Goal: Task Accomplishment & Management: Complete application form

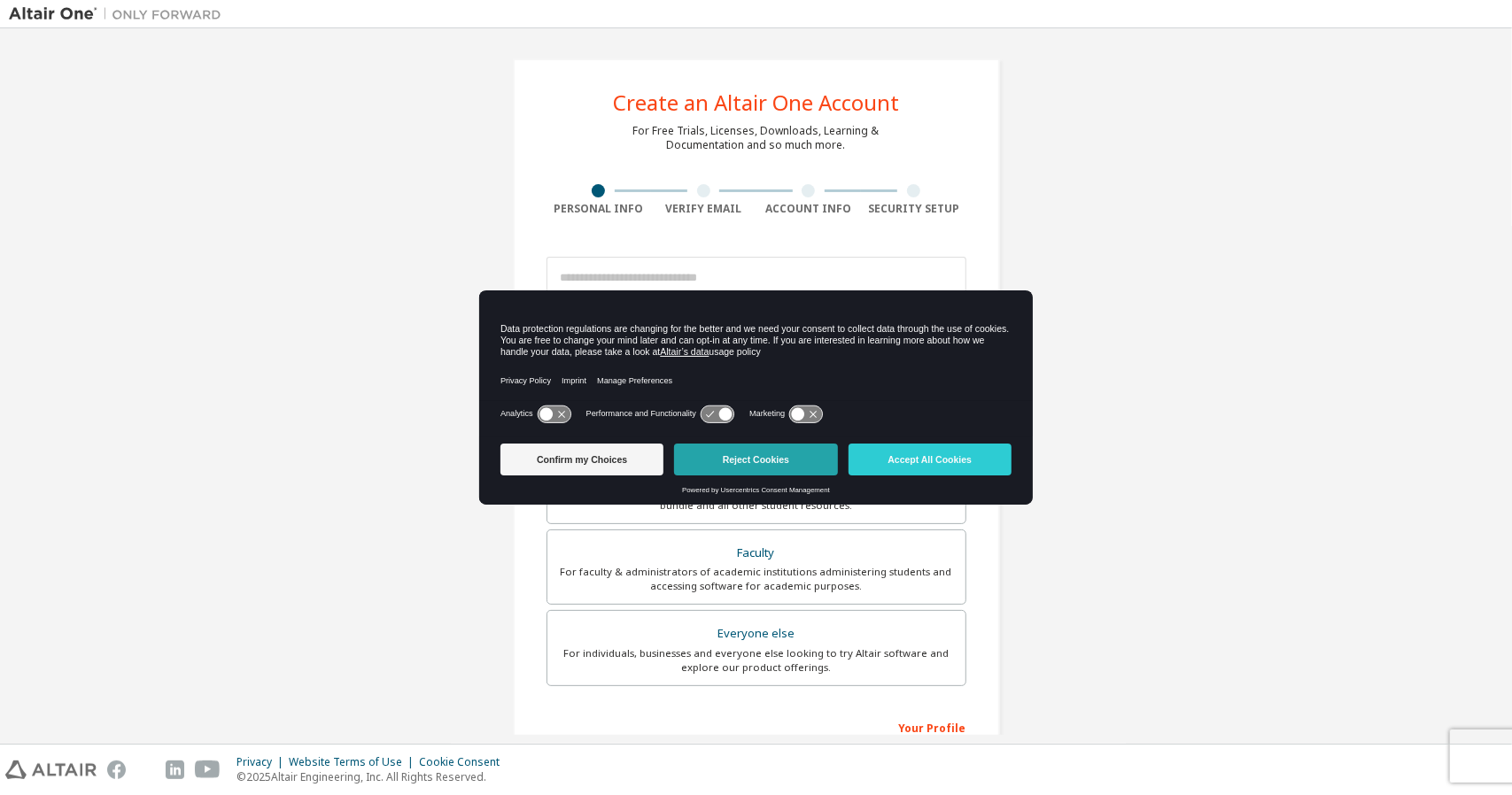
click at [776, 463] on button "Reject Cookies" at bounding box center [756, 459] width 163 height 31
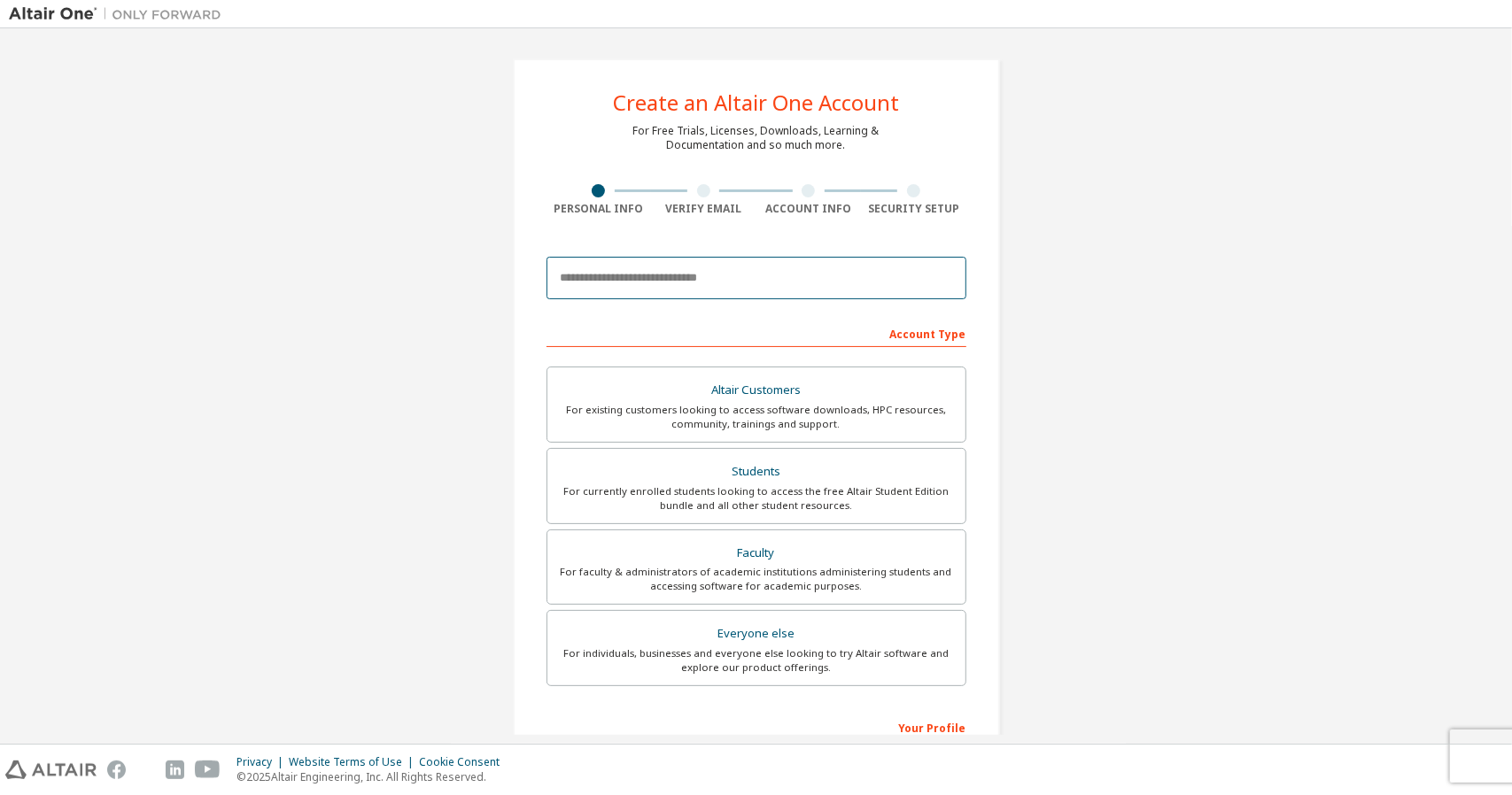
click at [692, 285] on input "email" at bounding box center [756, 278] width 420 height 42
type input "**********"
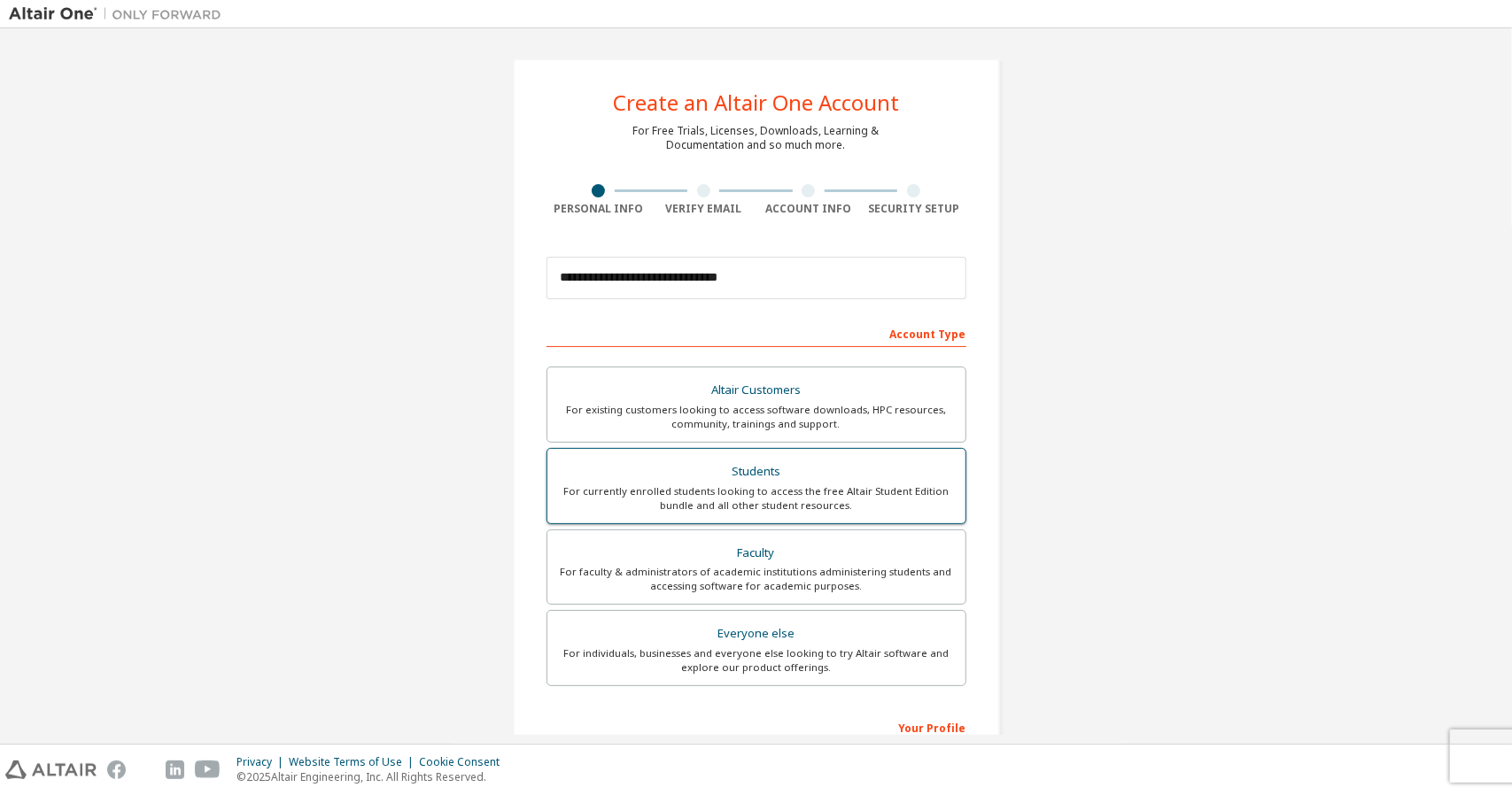
click at [622, 504] on div "For currently enrolled students looking to access the free Altair Student Editi…" at bounding box center [756, 499] width 397 height 29
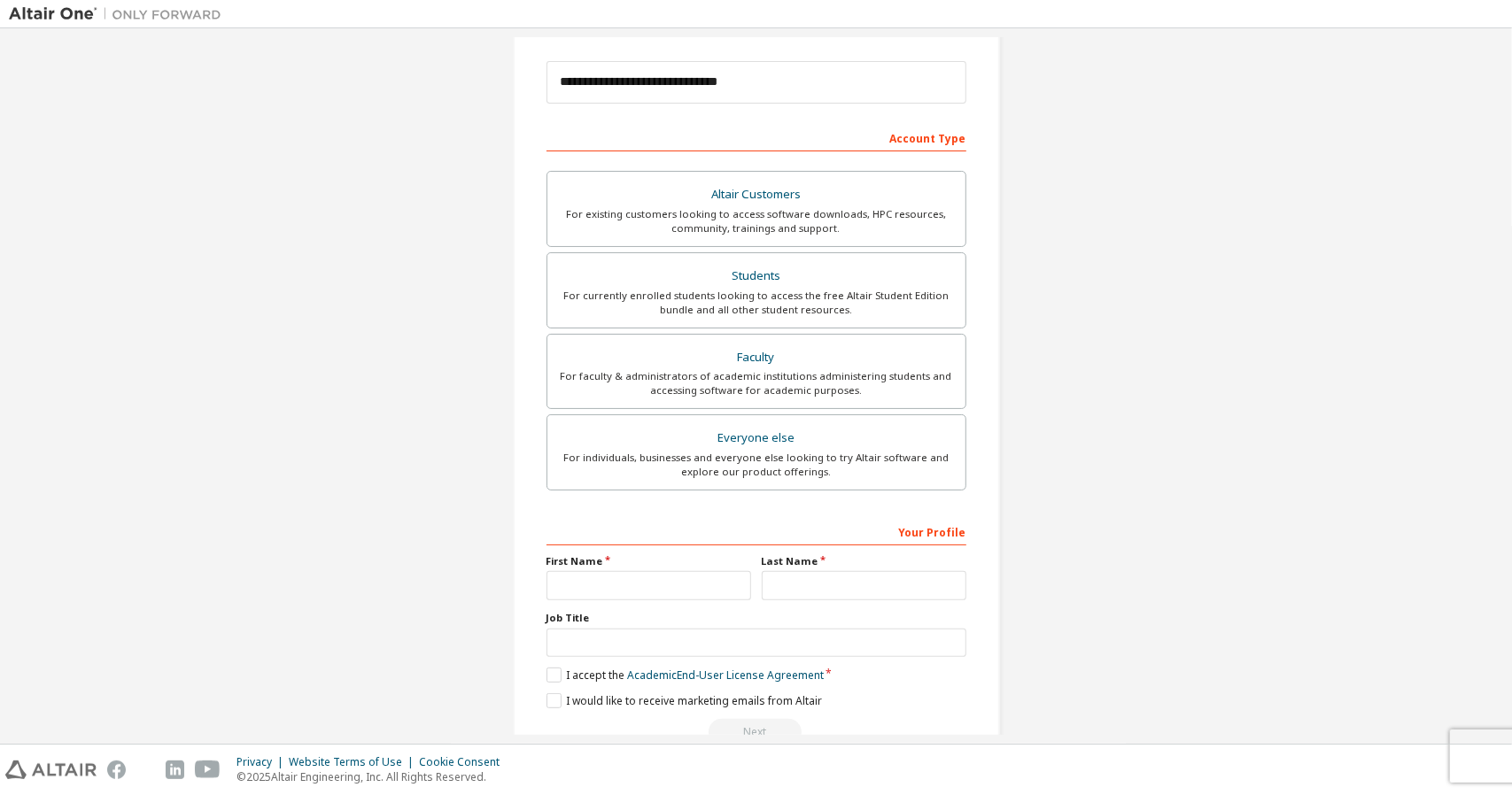
scroll to position [236, 0]
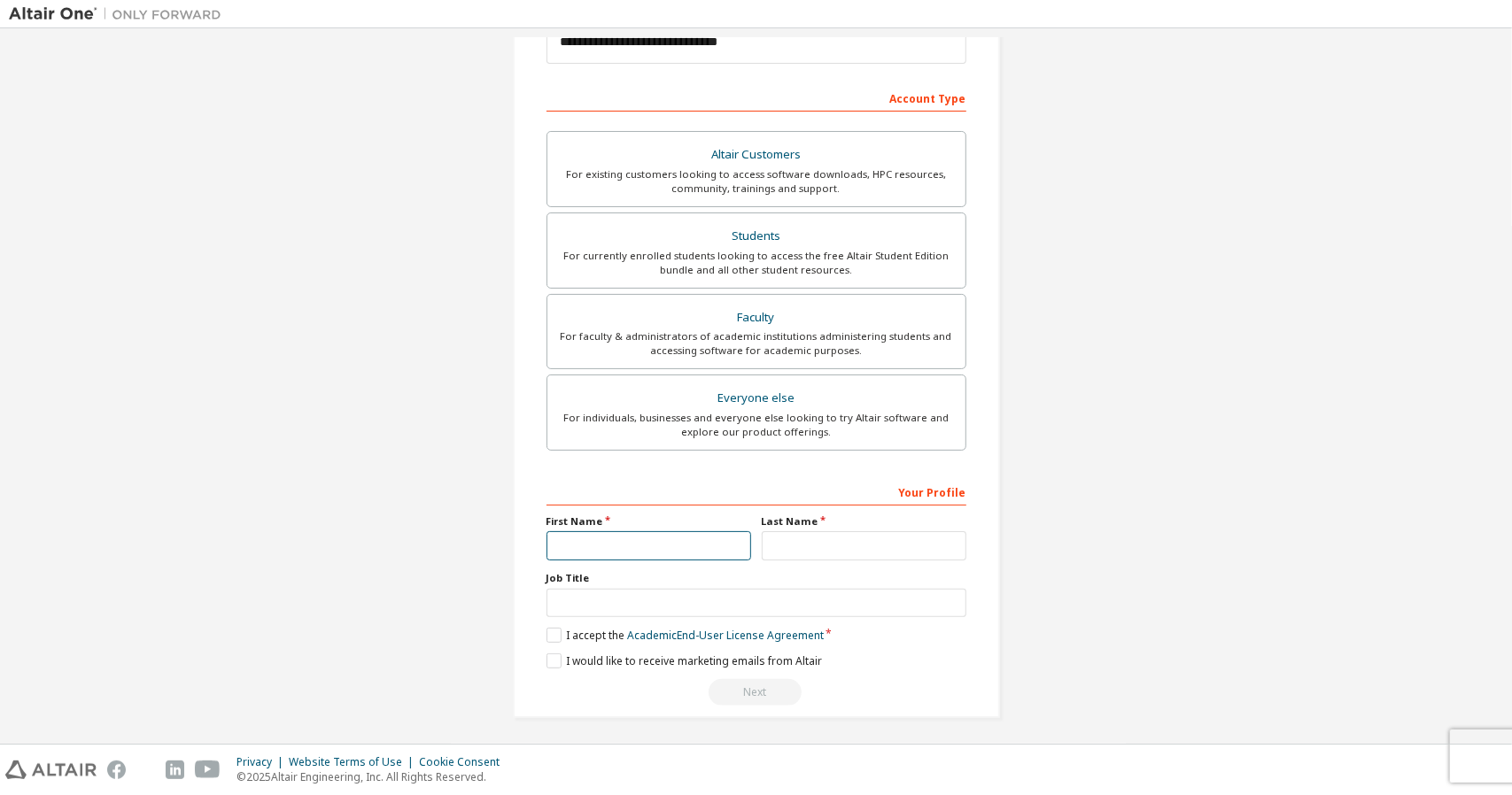
click at [647, 543] on input "text" at bounding box center [649, 546] width 205 height 30
type input "*"
type input "******"
click at [789, 539] on input "text" at bounding box center [864, 546] width 205 height 30
type input "*******"
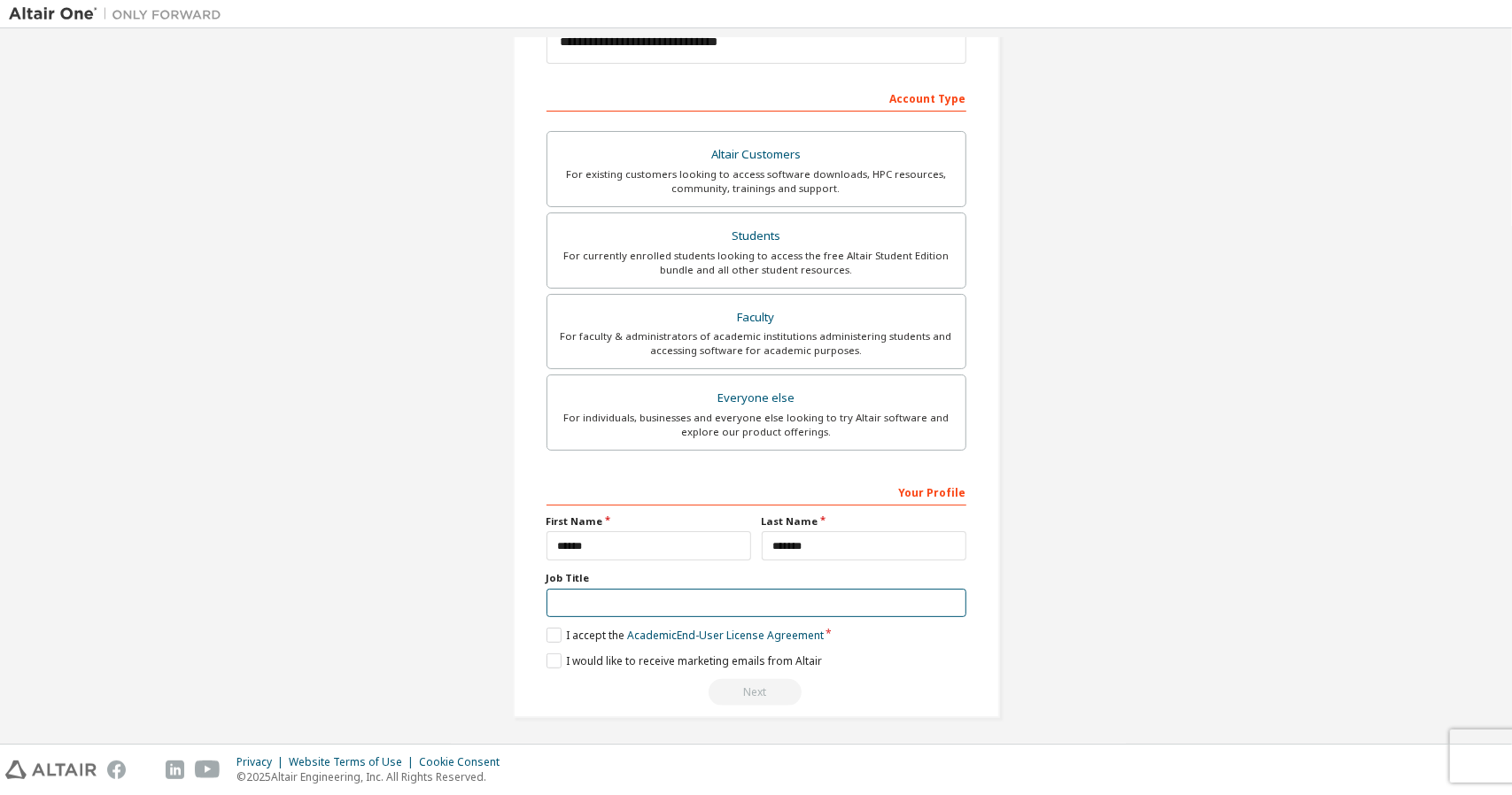
click at [771, 600] on input "text" at bounding box center [756, 603] width 420 height 30
type input "*******"
click at [553, 637] on label "I accept the Academic End-User License Agreement" at bounding box center [685, 635] width 277 height 15
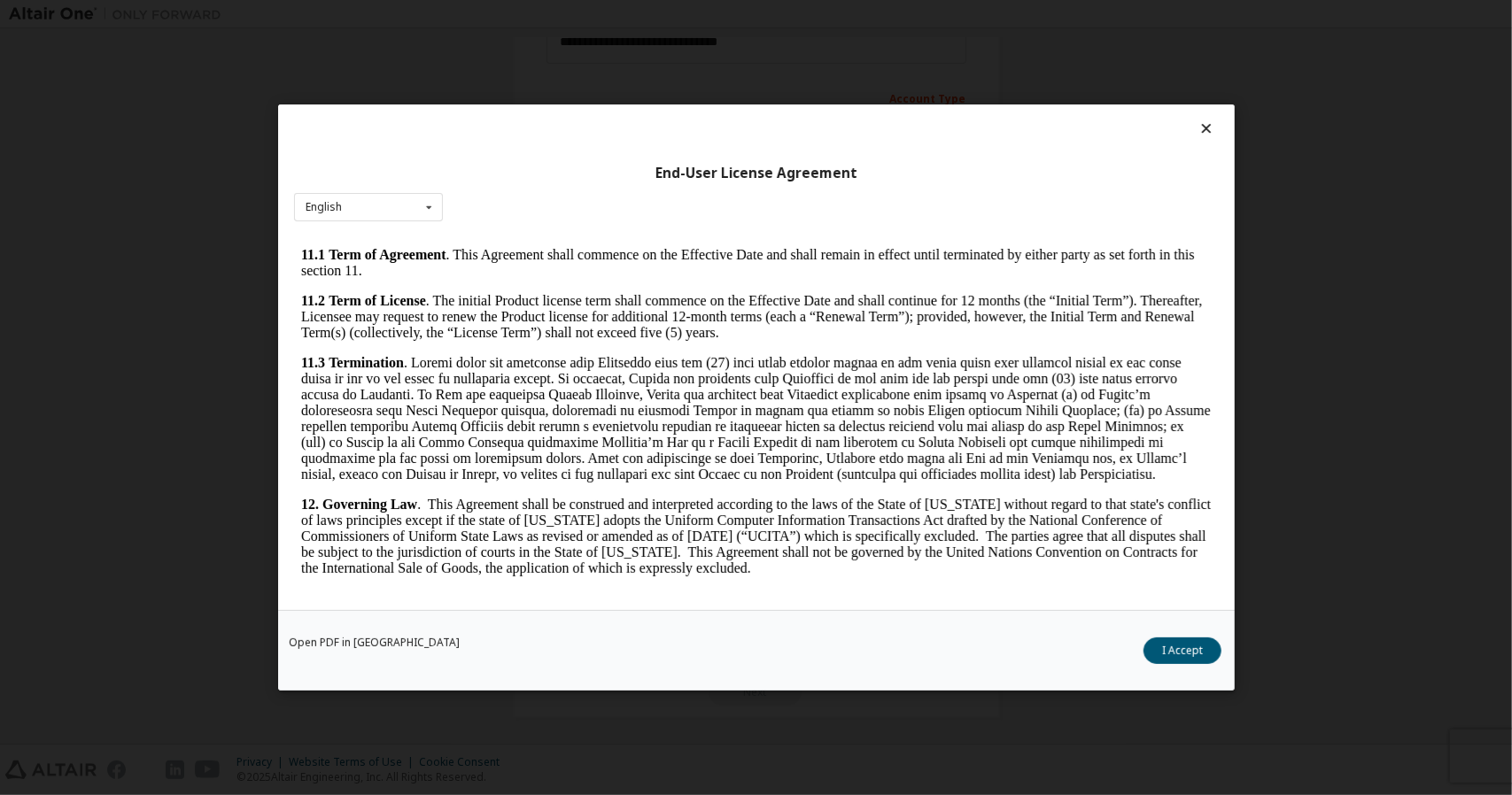
scroll to position [2820, 0]
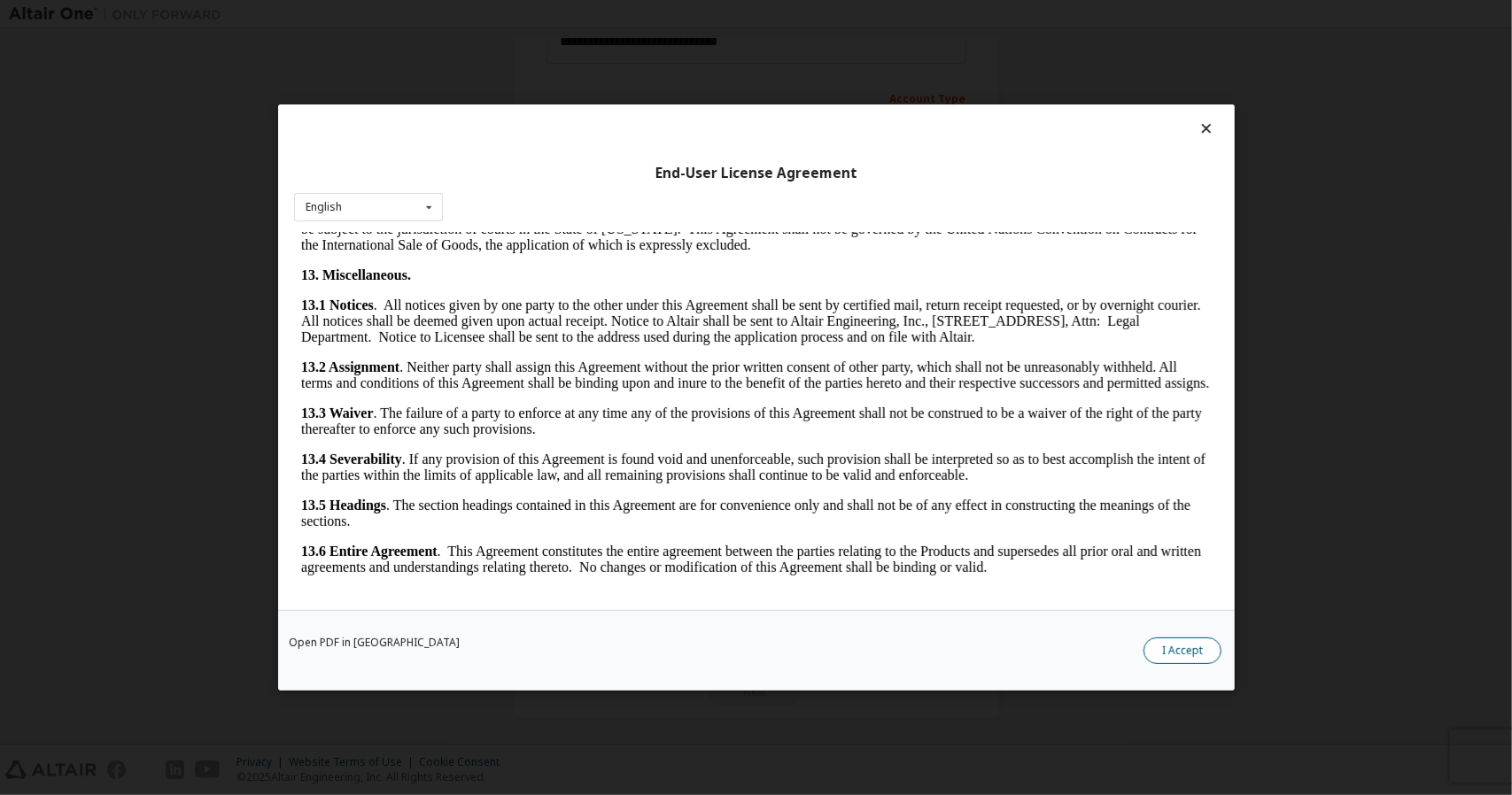
click at [1195, 647] on button "I Accept" at bounding box center [1183, 651] width 78 height 27
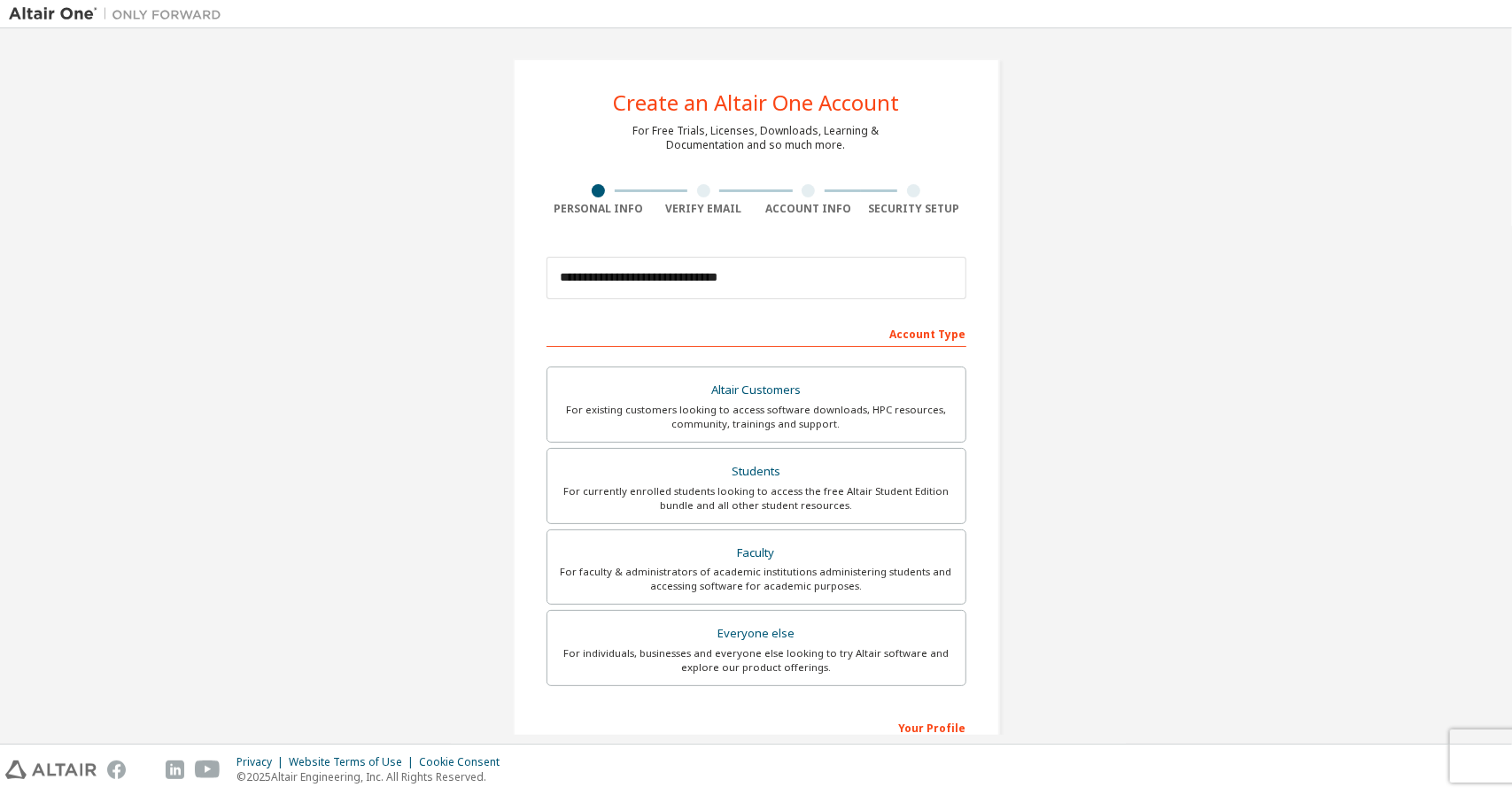
scroll to position [236, 0]
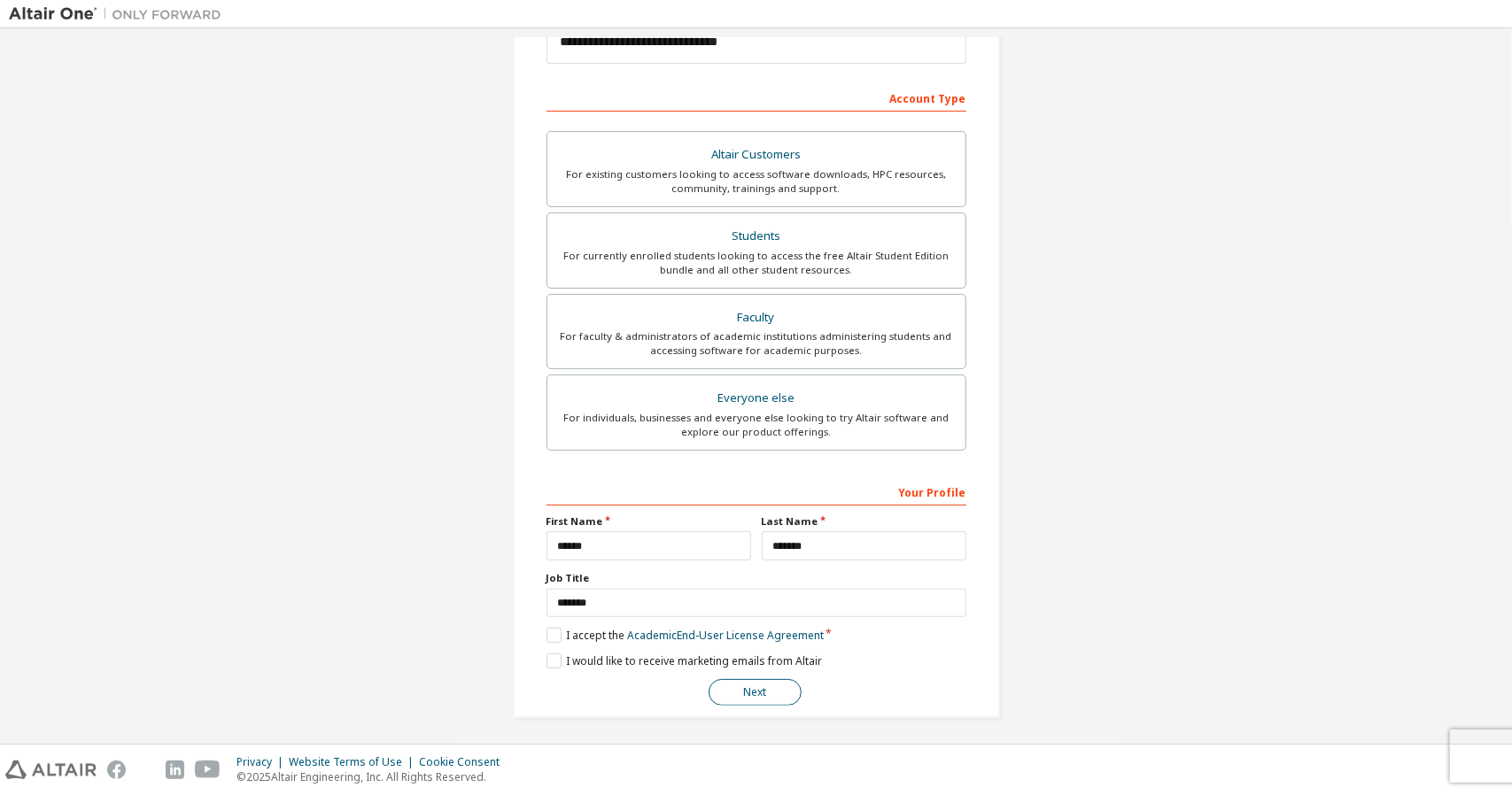
click at [759, 696] on button "Next" at bounding box center [755, 692] width 93 height 27
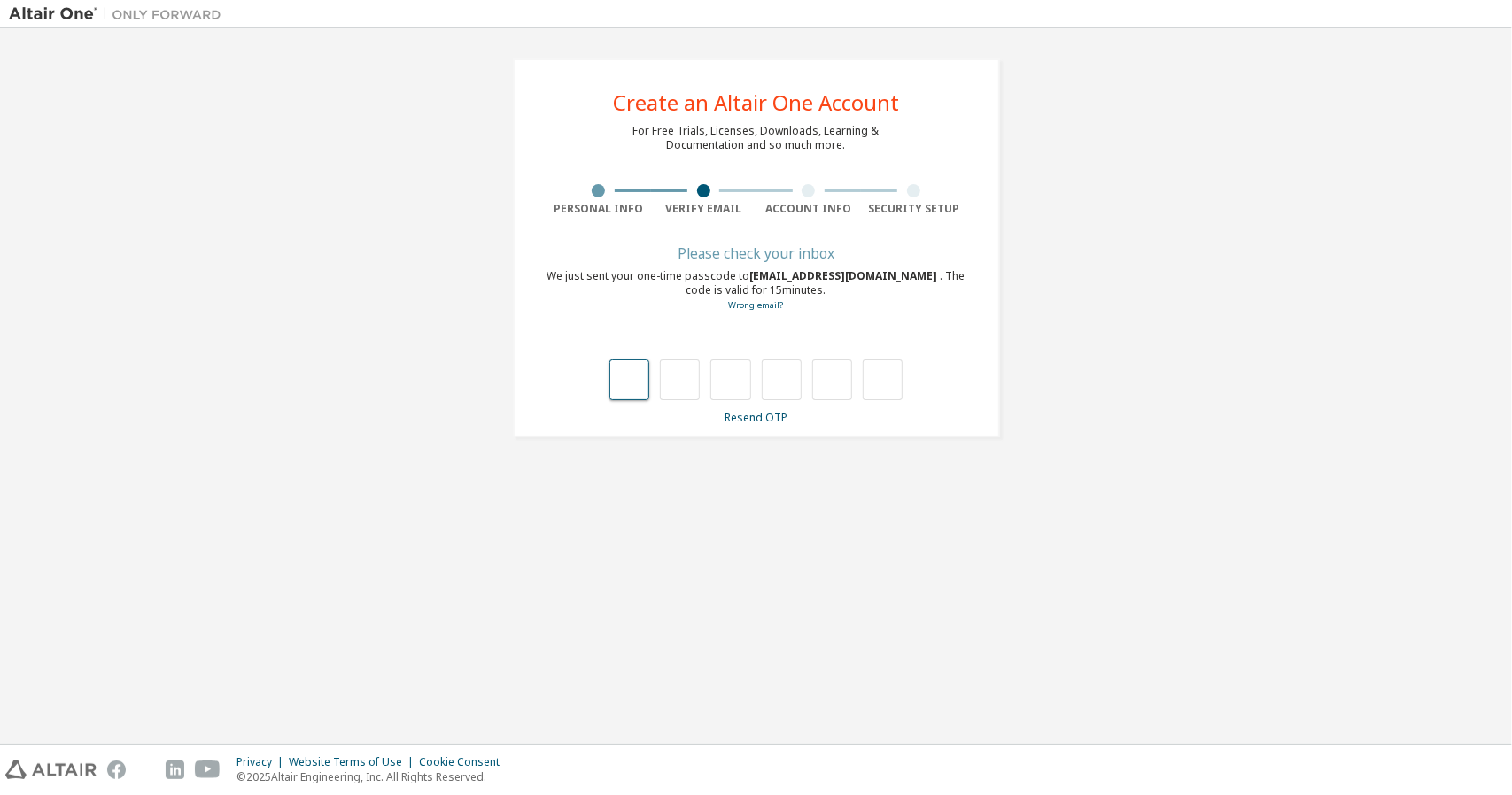
scroll to position [0, 0]
type input "*"
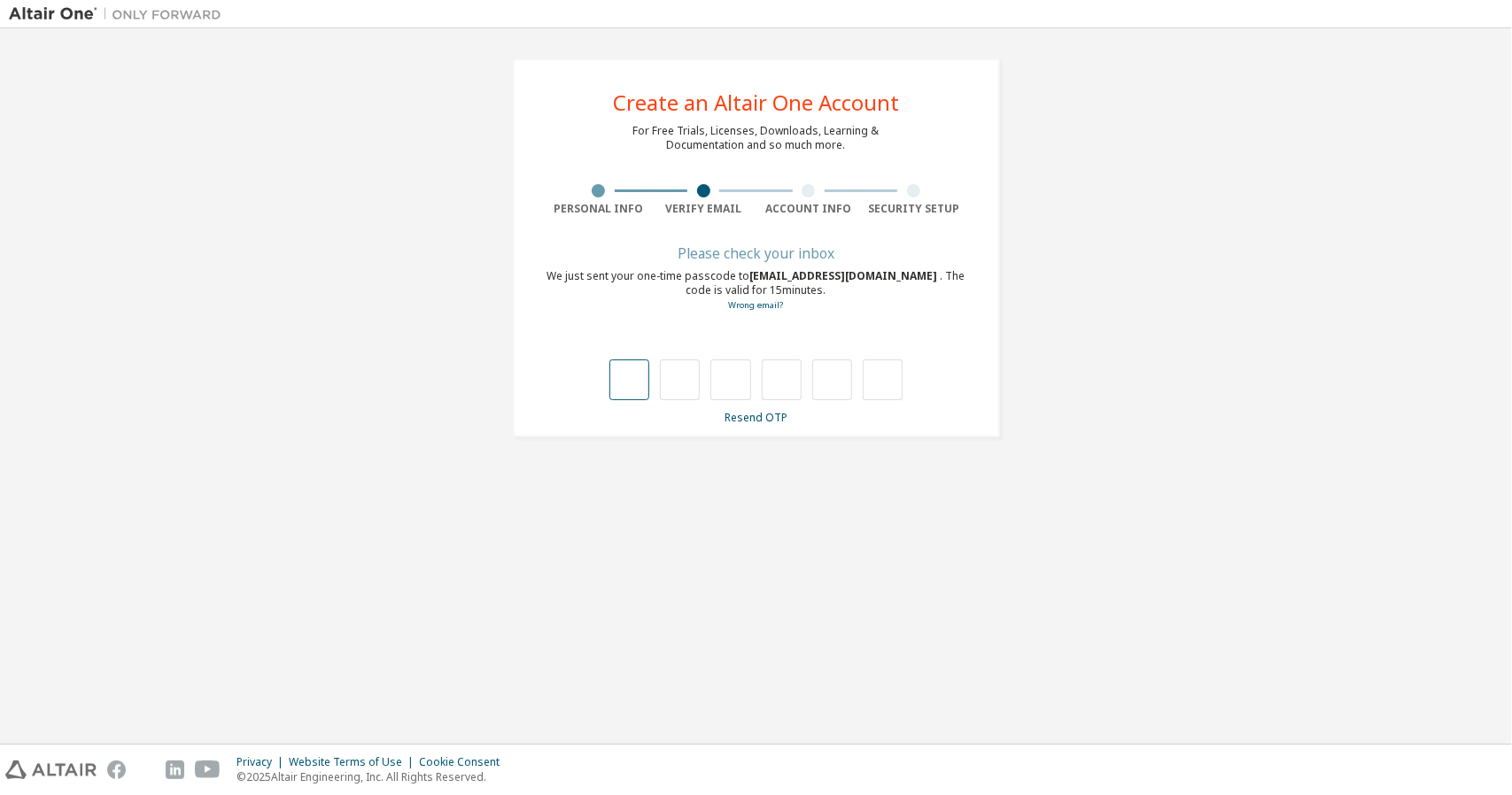
type input "*"
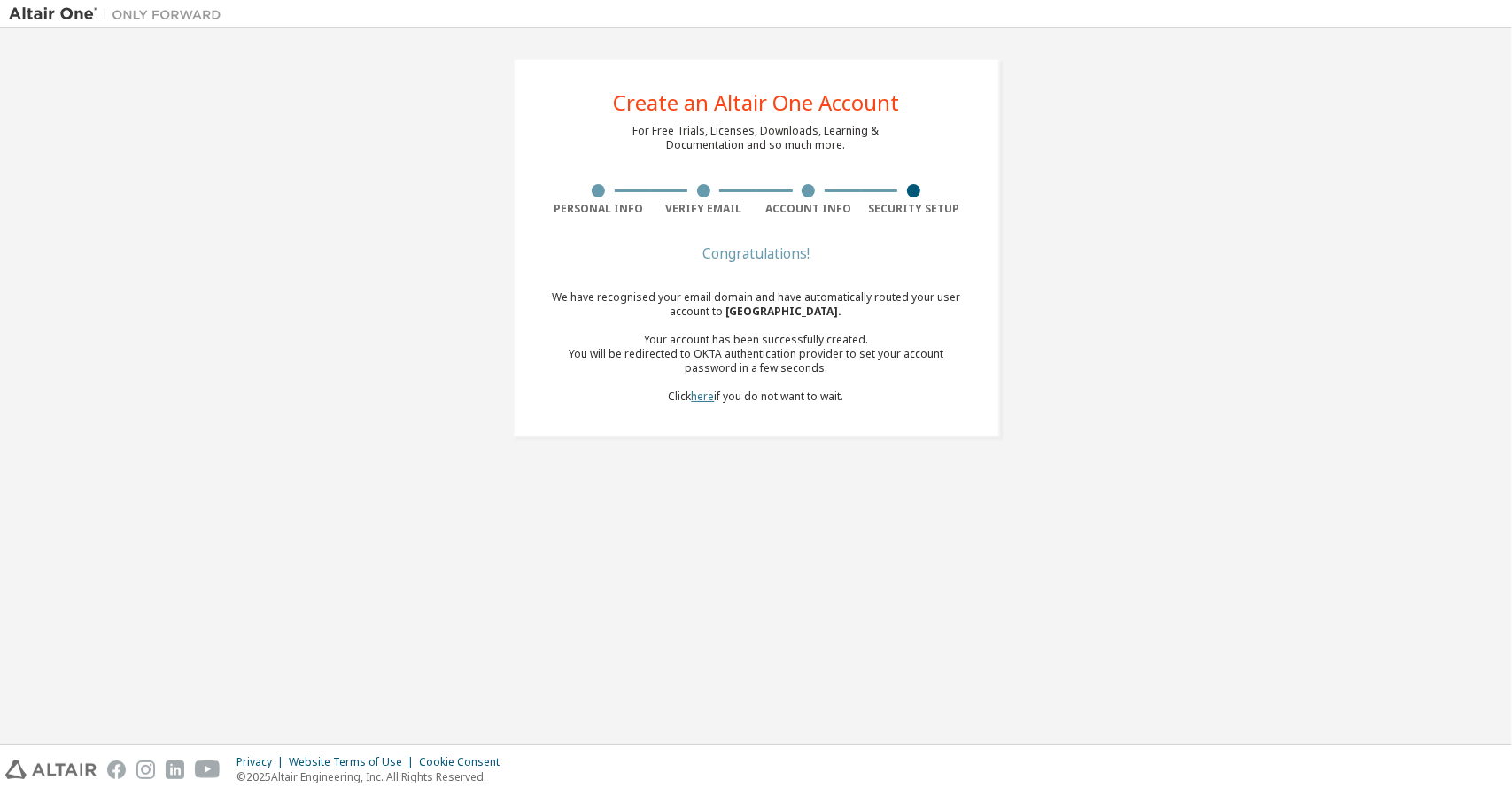
click at [697, 396] on link "here" at bounding box center [703, 396] width 23 height 15
